Goal: Navigation & Orientation: Go to known website

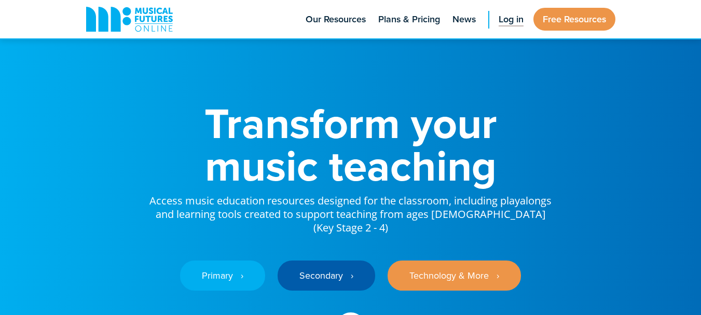
click at [501, 18] on span "Log in" at bounding box center [510, 19] width 25 height 14
click at [506, 20] on span "Log in" at bounding box center [510, 19] width 25 height 14
click at [507, 22] on span "Log in" at bounding box center [510, 19] width 25 height 14
click at [513, 19] on span "Log in" at bounding box center [510, 19] width 25 height 14
click at [511, 22] on span "Log in" at bounding box center [510, 19] width 25 height 14
